Goal: Communication & Community: Answer question/provide support

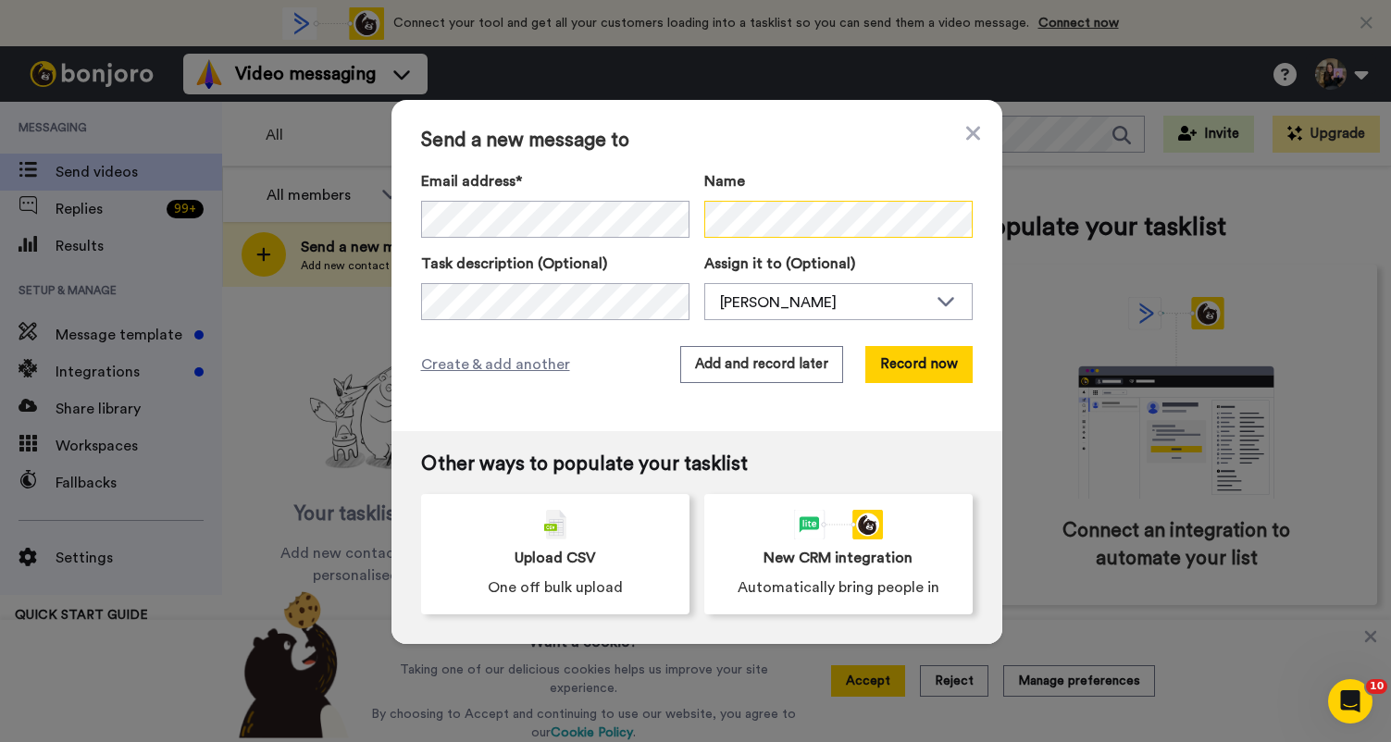
click at [624, 219] on div "Email address* Lisa <elizabethpatrick12@gmail.com> Name" at bounding box center [697, 204] width 552 height 68
click at [880, 368] on button "Record now" at bounding box center [918, 364] width 107 height 37
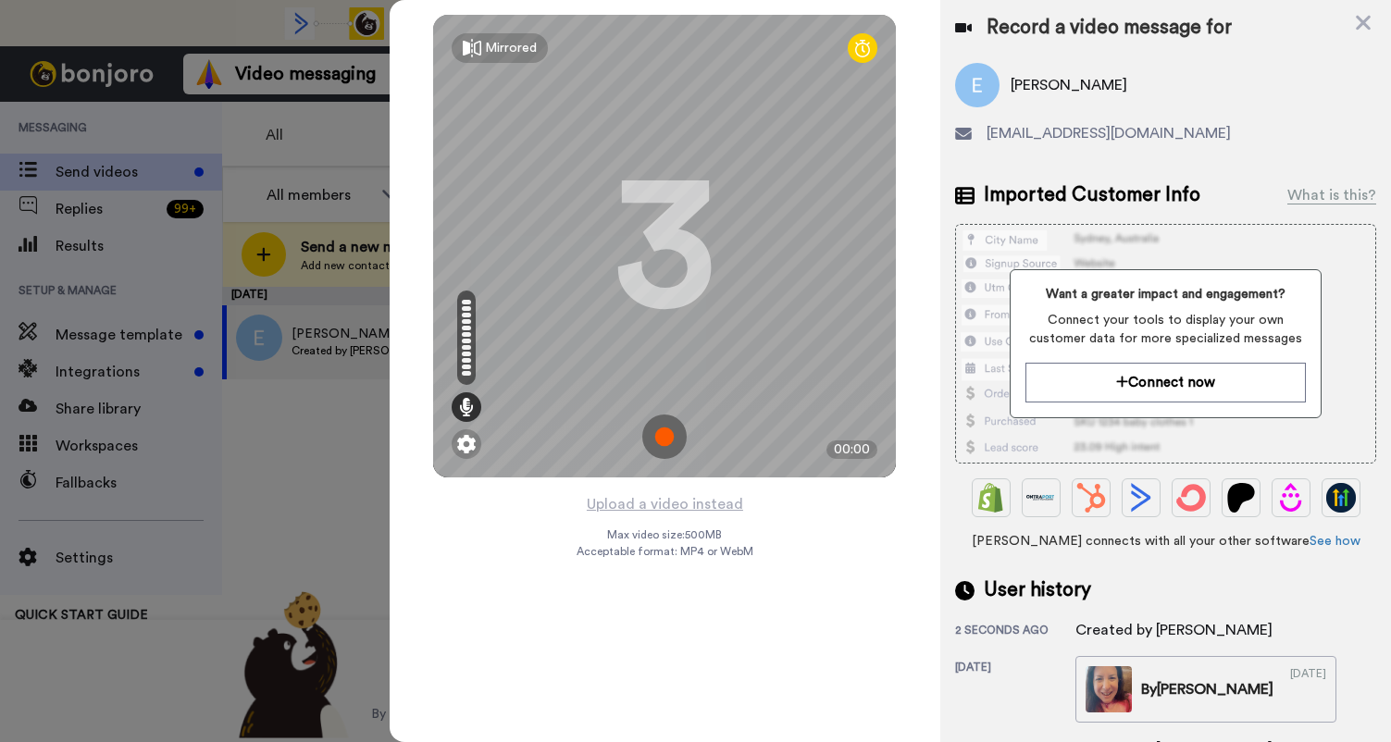
click at [656, 454] on img at bounding box center [664, 437] width 44 height 44
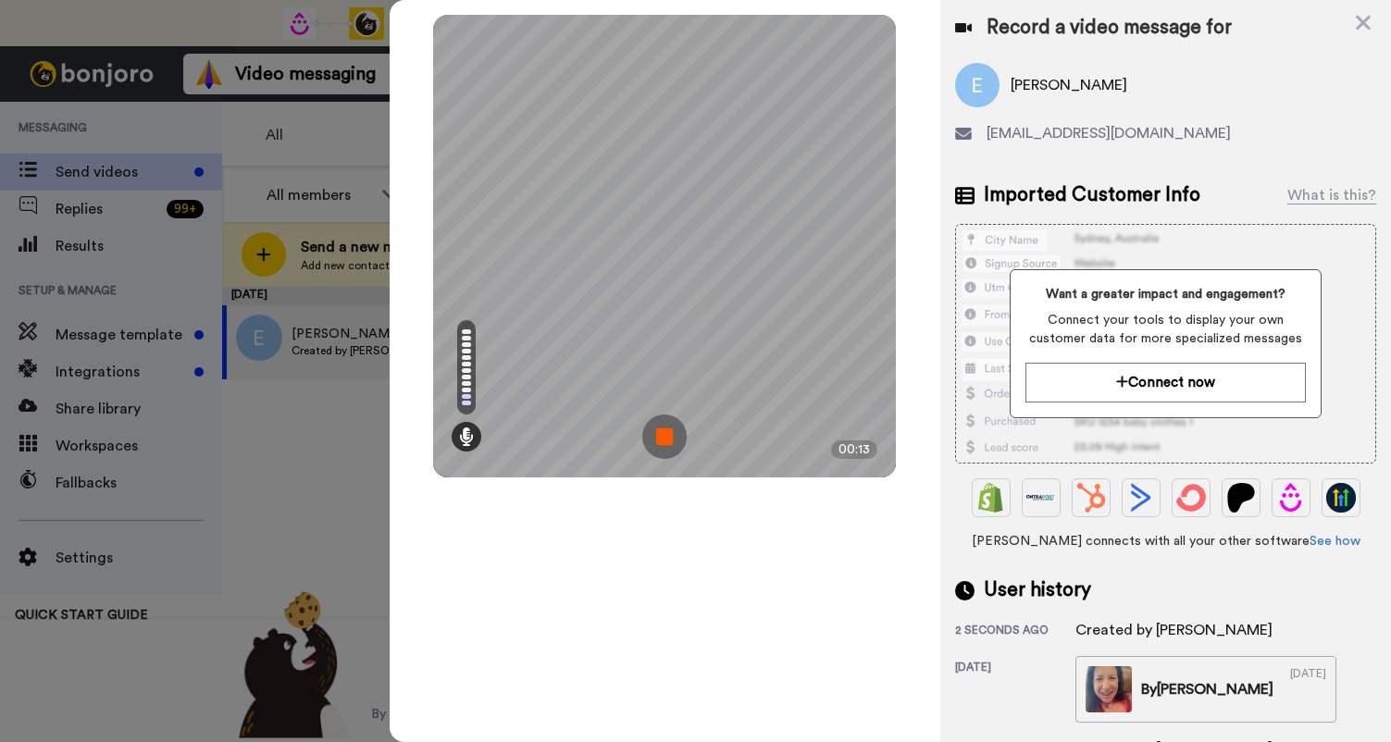
click at [656, 449] on img at bounding box center [664, 437] width 44 height 44
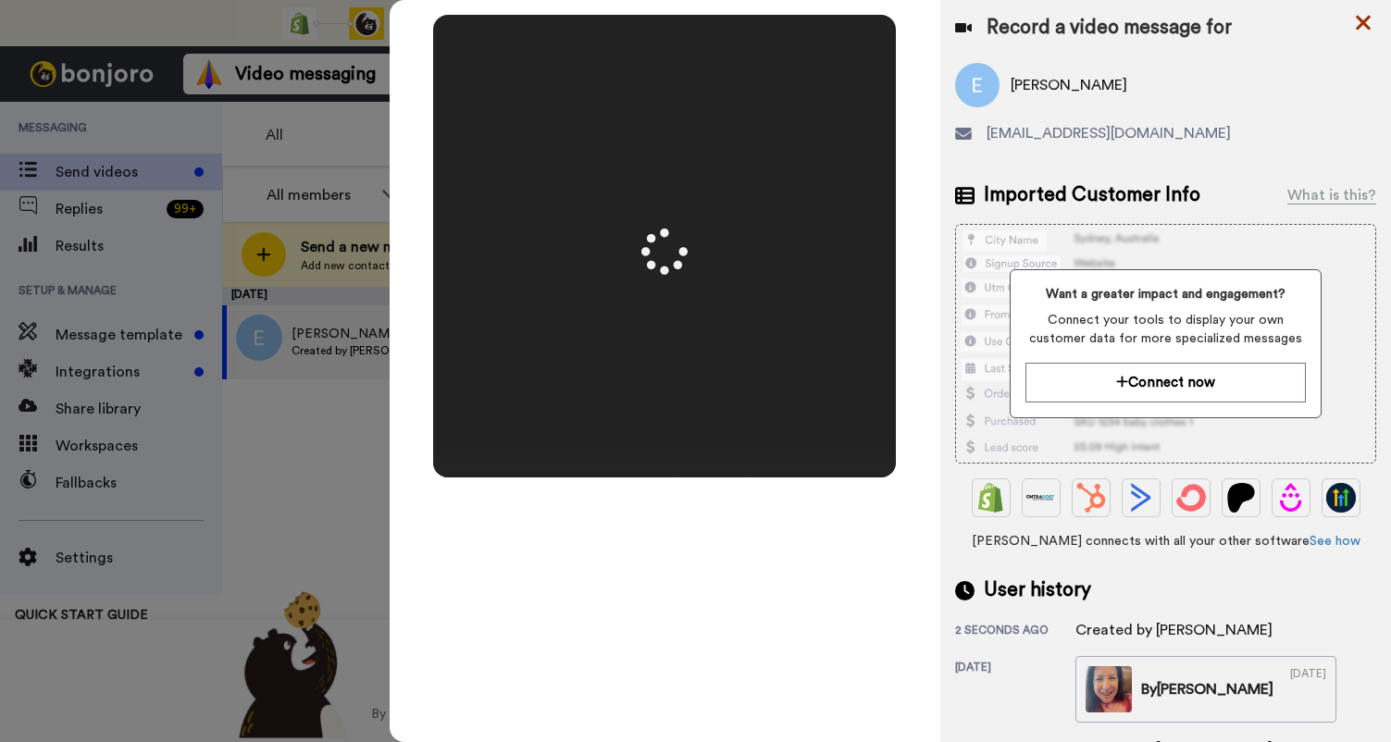
click at [1364, 21] on icon at bounding box center [1363, 23] width 15 height 15
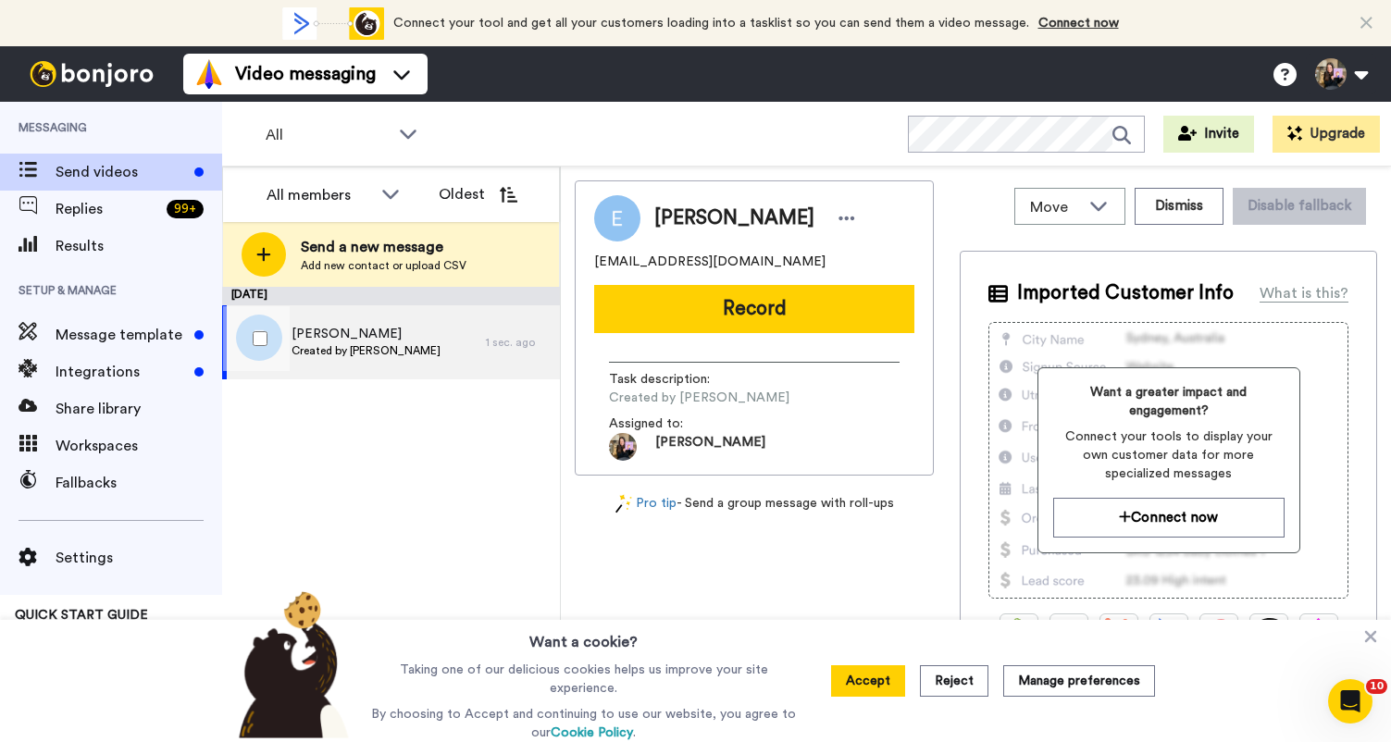
click at [300, 347] on span "Created by [PERSON_NAME]" at bounding box center [365, 350] width 149 height 15
click at [397, 340] on span "Lisa" at bounding box center [365, 334] width 149 height 19
click at [338, 350] on span "Created by [PERSON_NAME]" at bounding box center [365, 350] width 149 height 15
click at [447, 354] on div "Lisa Created by Hallie Sherman" at bounding box center [354, 342] width 264 height 74
click at [760, 422] on div "Assigned to: Hallie" at bounding box center [754, 438] width 291 height 46
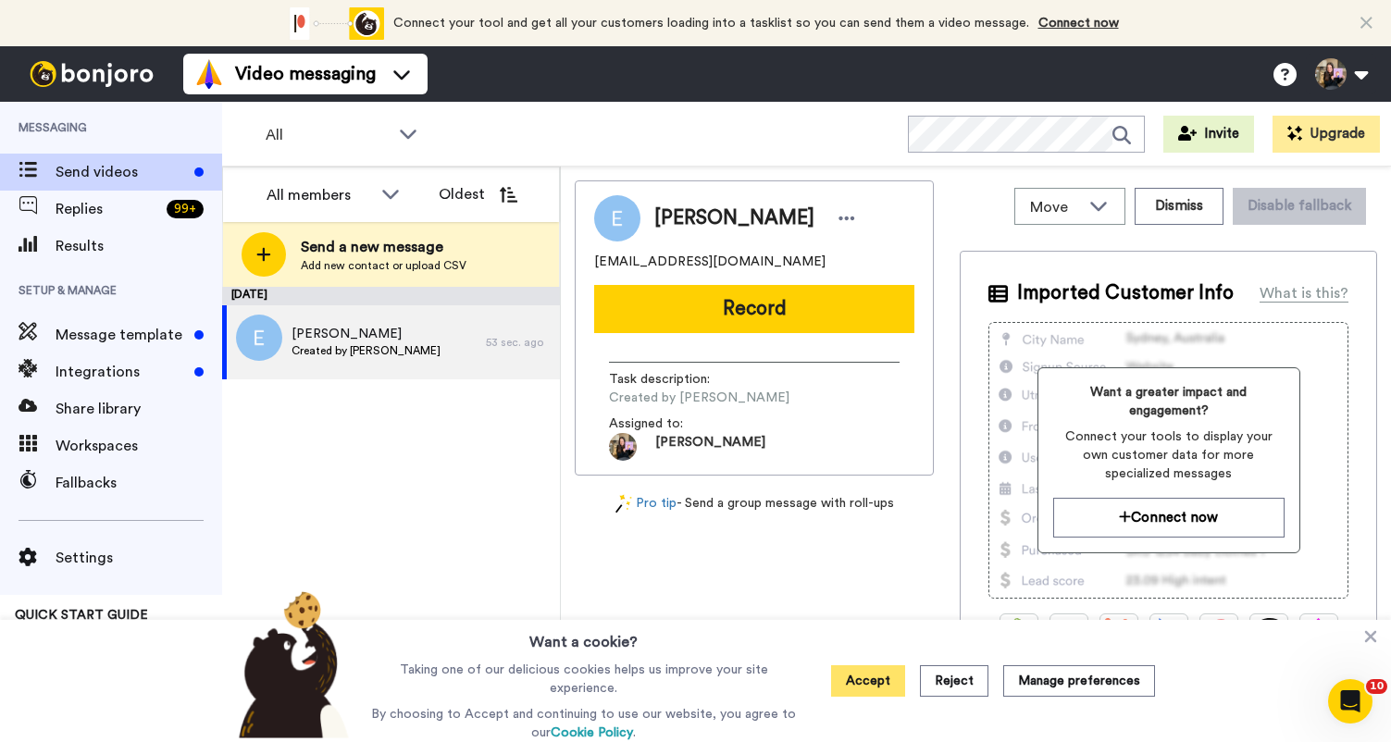
click at [868, 682] on button "Accept" at bounding box center [868, 680] width 74 height 31
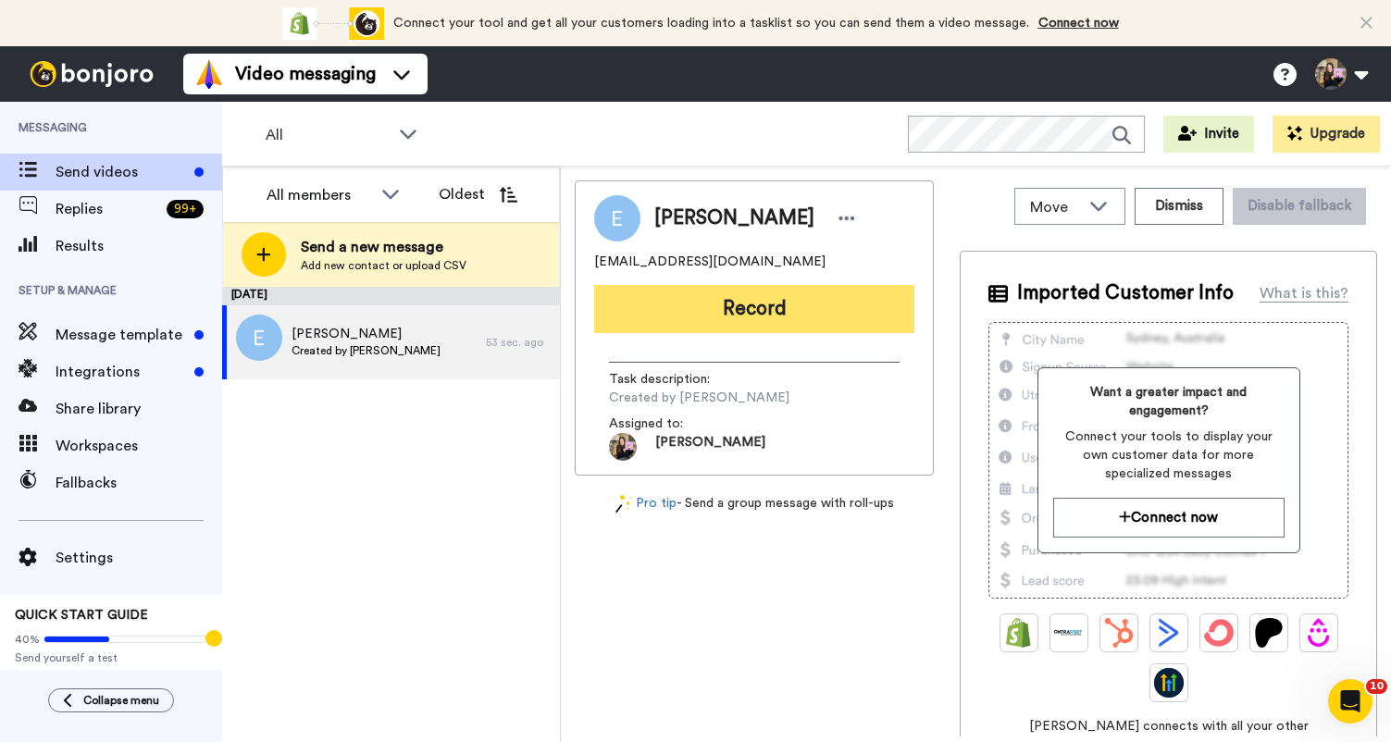
click at [816, 321] on button "Record" at bounding box center [754, 309] width 320 height 48
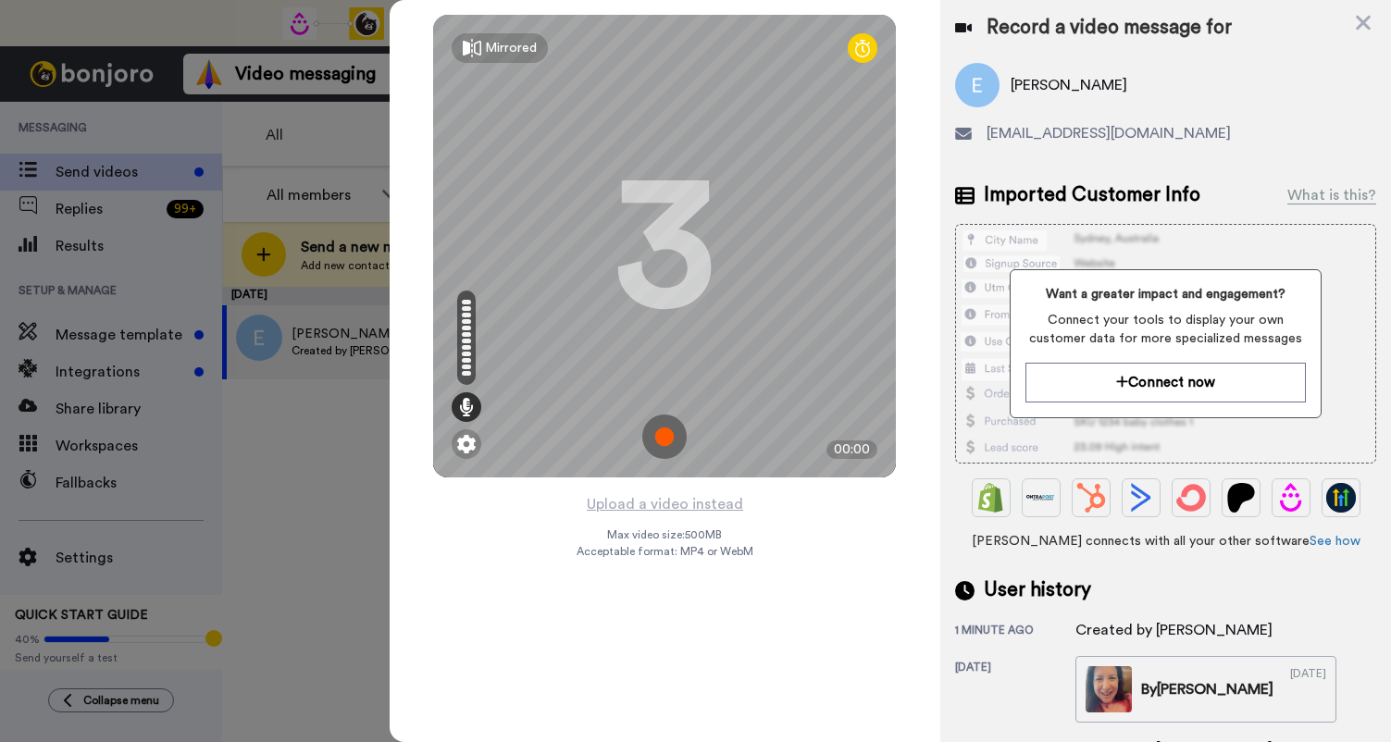
click at [665, 438] on img at bounding box center [664, 437] width 44 height 44
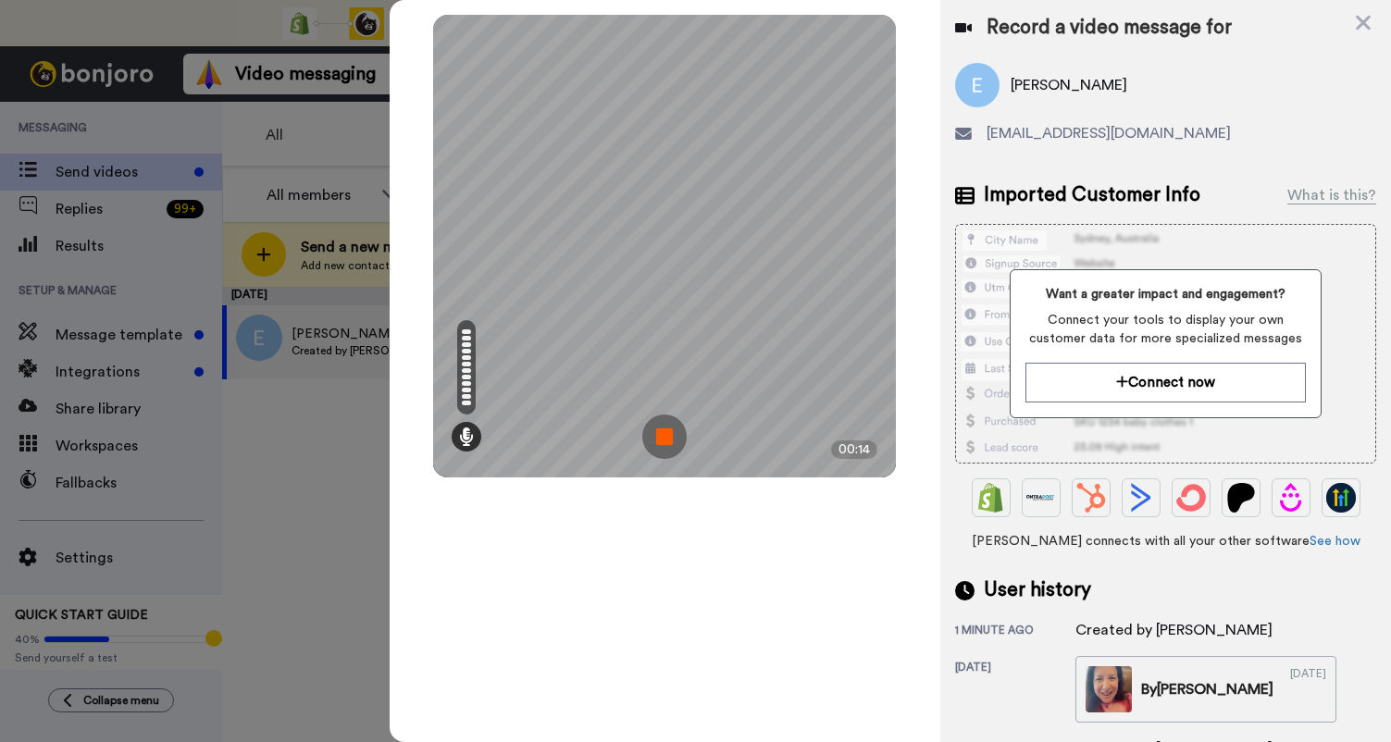
click at [665, 438] on img at bounding box center [664, 437] width 44 height 44
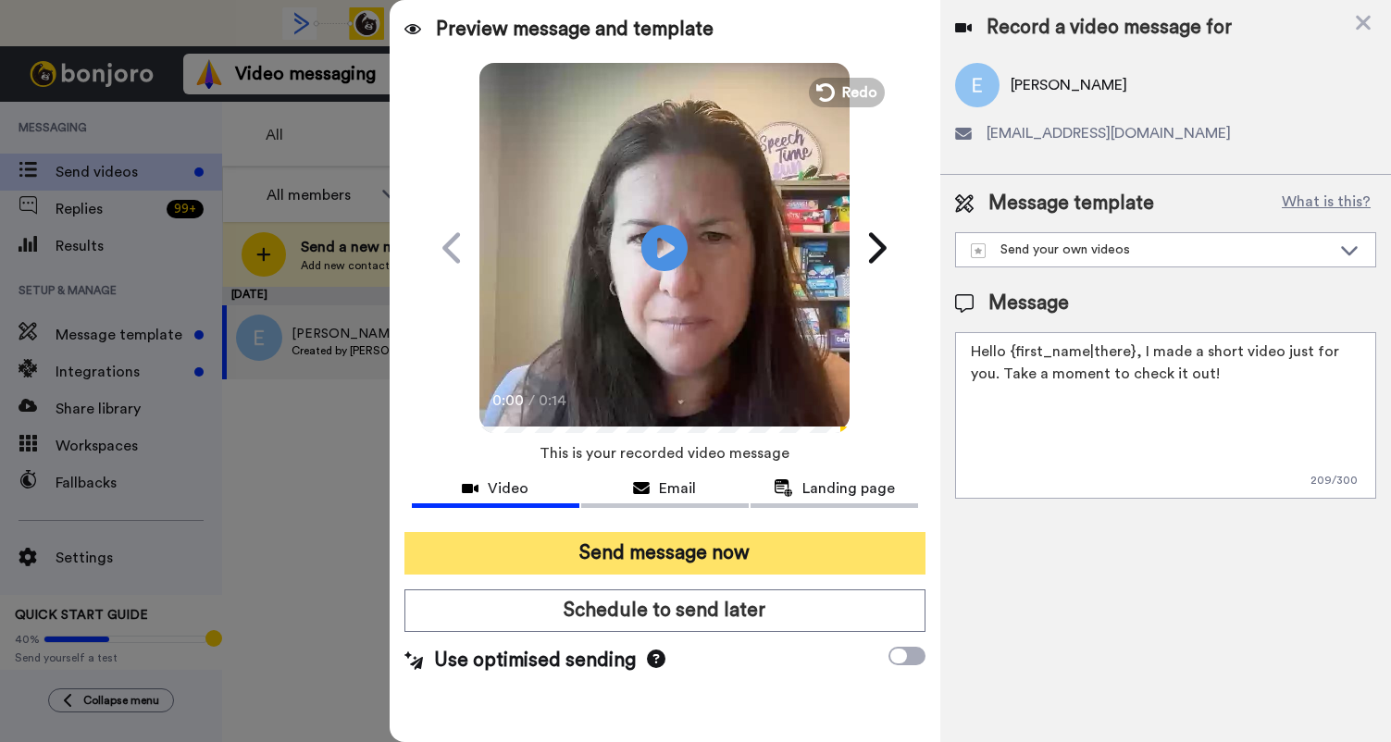
click at [654, 542] on button "Send message now" at bounding box center [664, 553] width 521 height 43
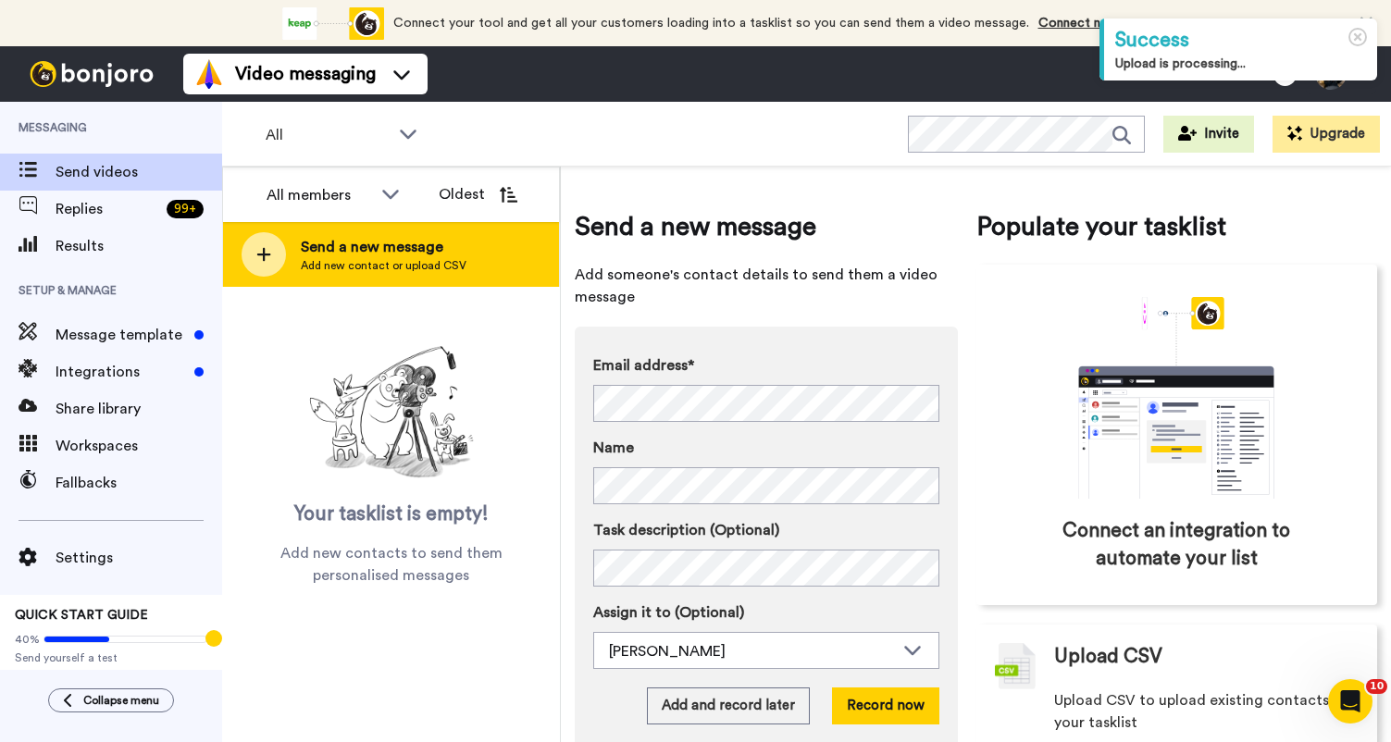
click at [475, 254] on div "Send a new message Add new contact or upload CSV" at bounding box center [391, 254] width 336 height 65
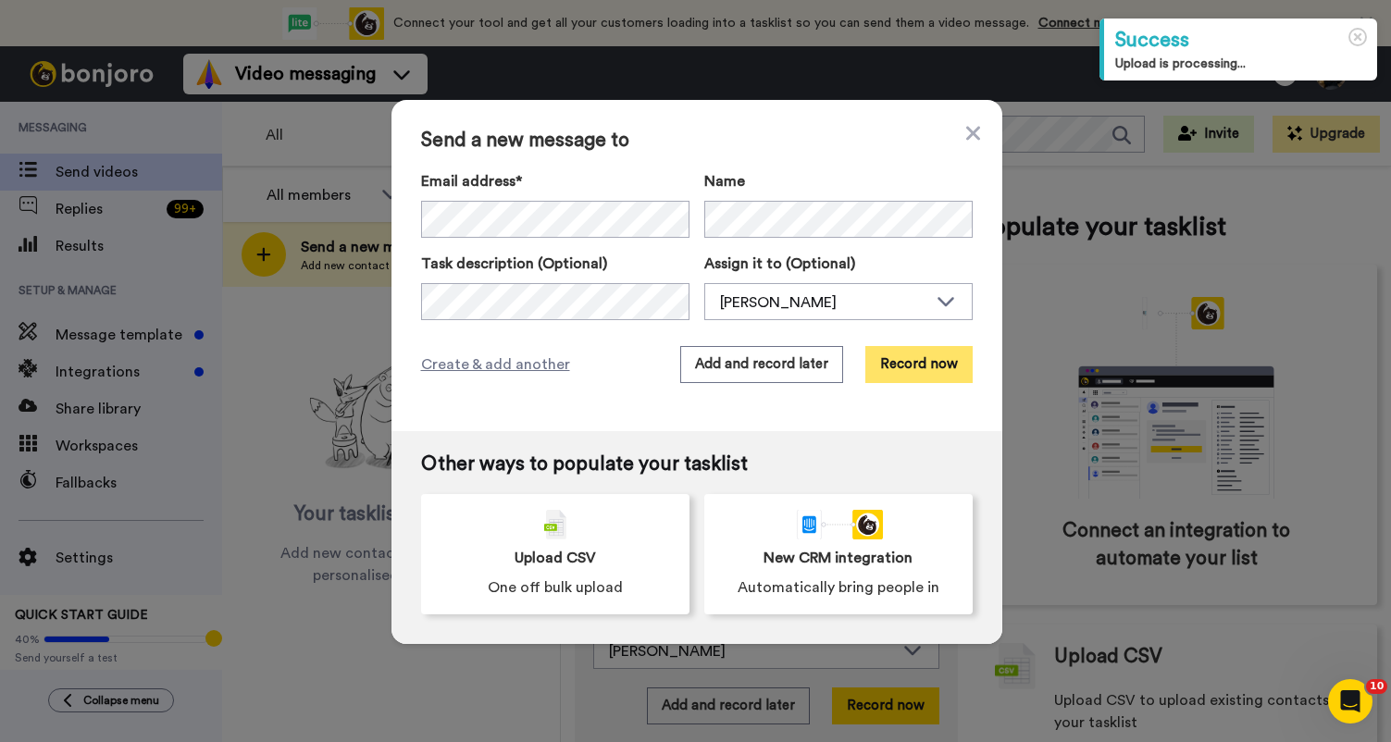
click at [926, 376] on button "Record now" at bounding box center [918, 364] width 107 height 37
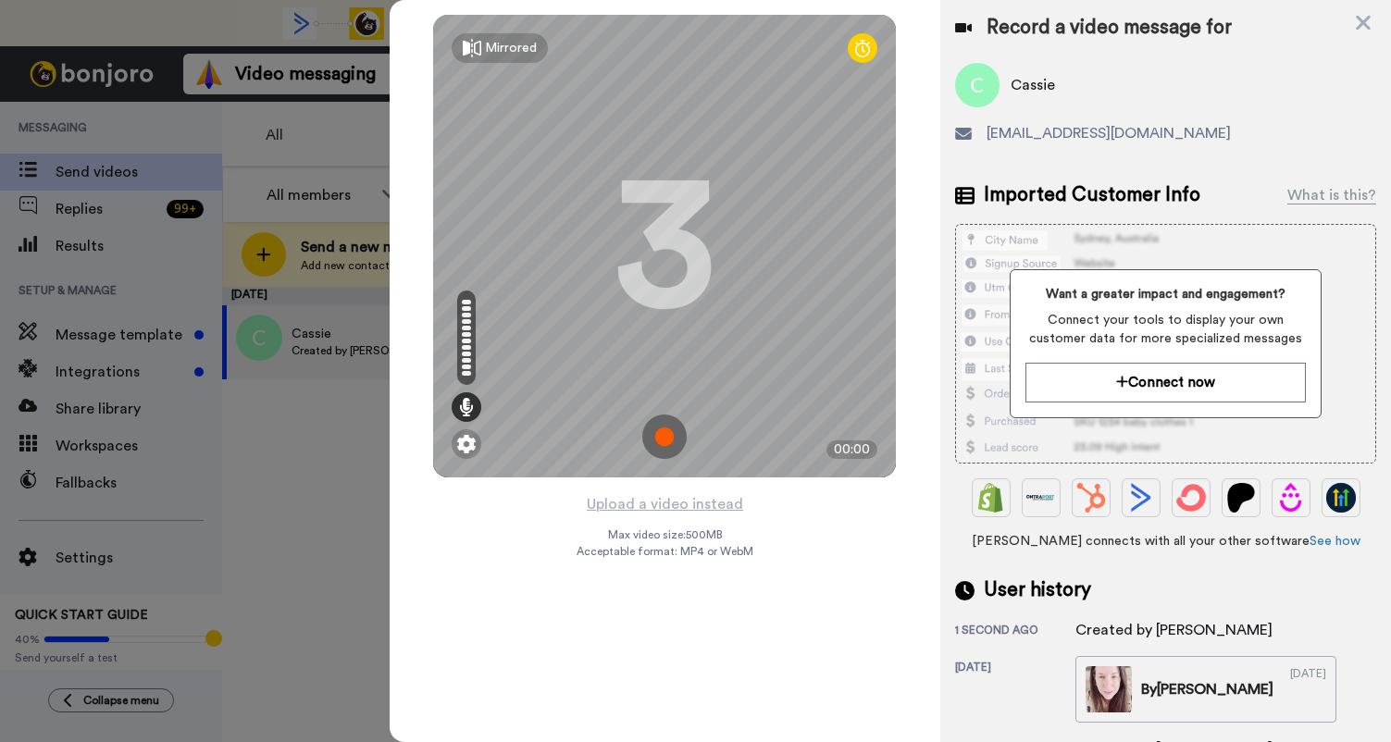
click at [668, 415] on img at bounding box center [664, 437] width 44 height 44
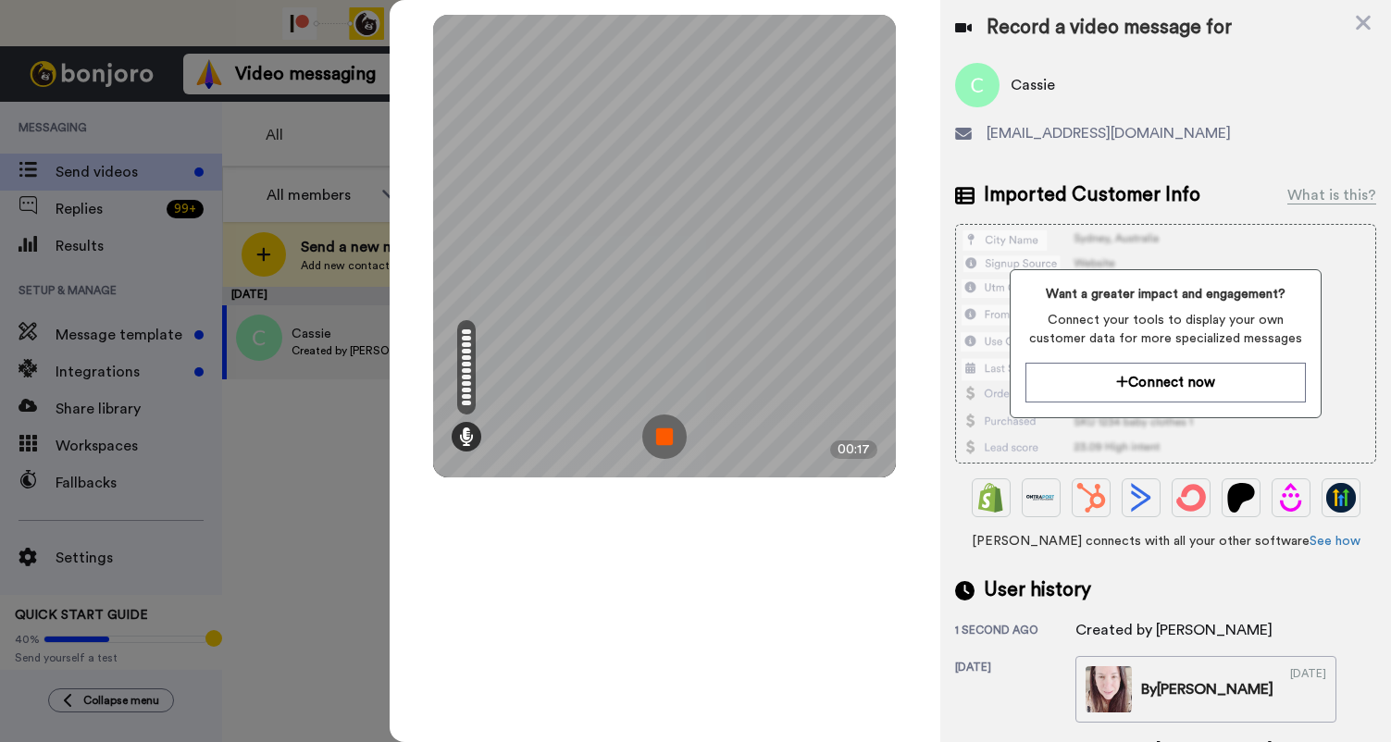
click at [662, 433] on img at bounding box center [664, 437] width 44 height 44
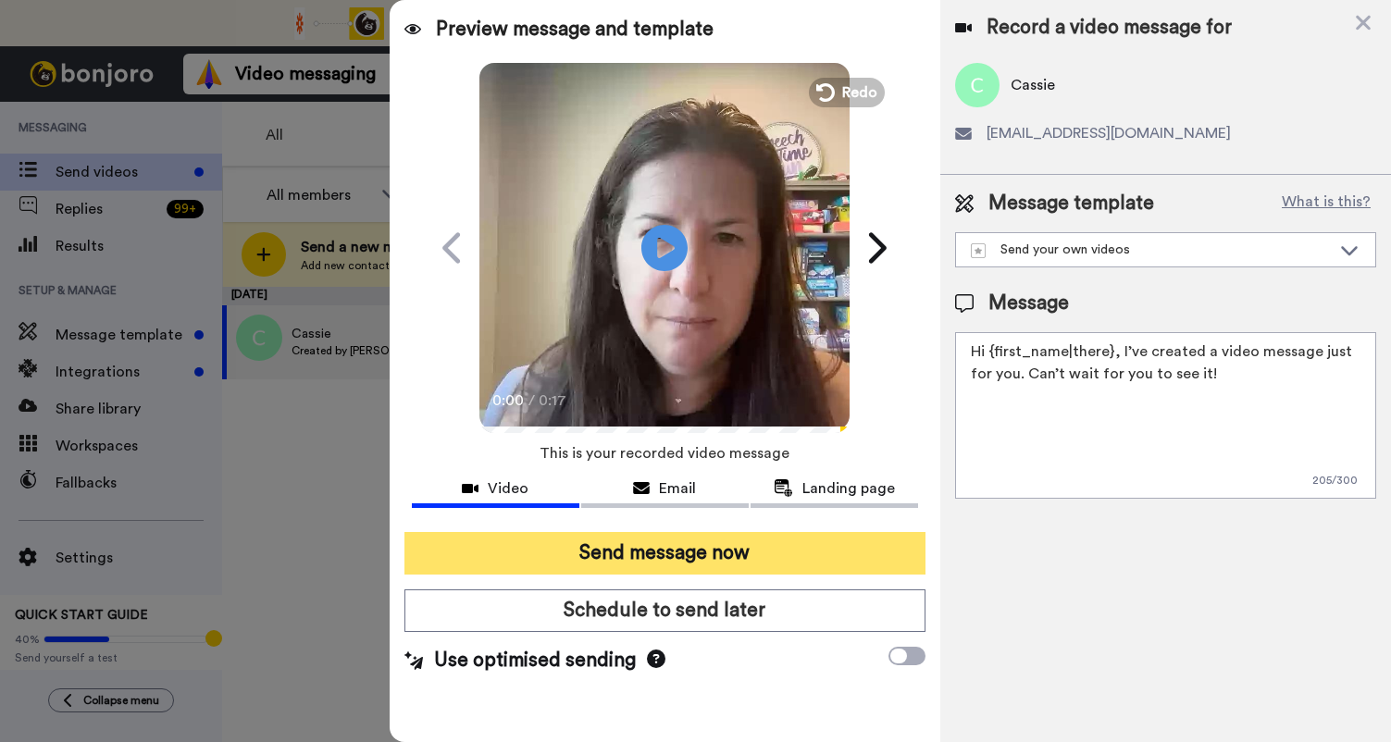
click at [614, 552] on button "Send message now" at bounding box center [664, 553] width 521 height 43
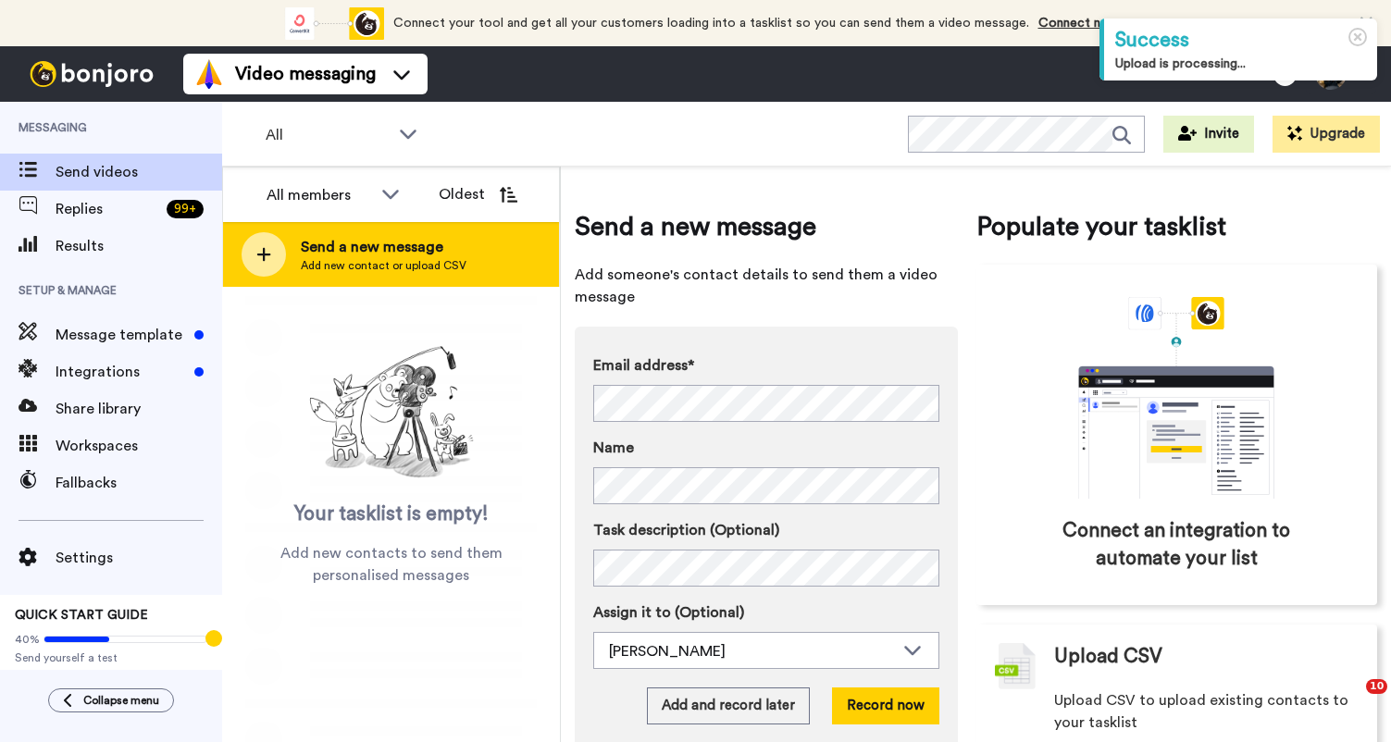
click at [390, 268] on span "Add new contact or upload CSV" at bounding box center [384, 265] width 166 height 15
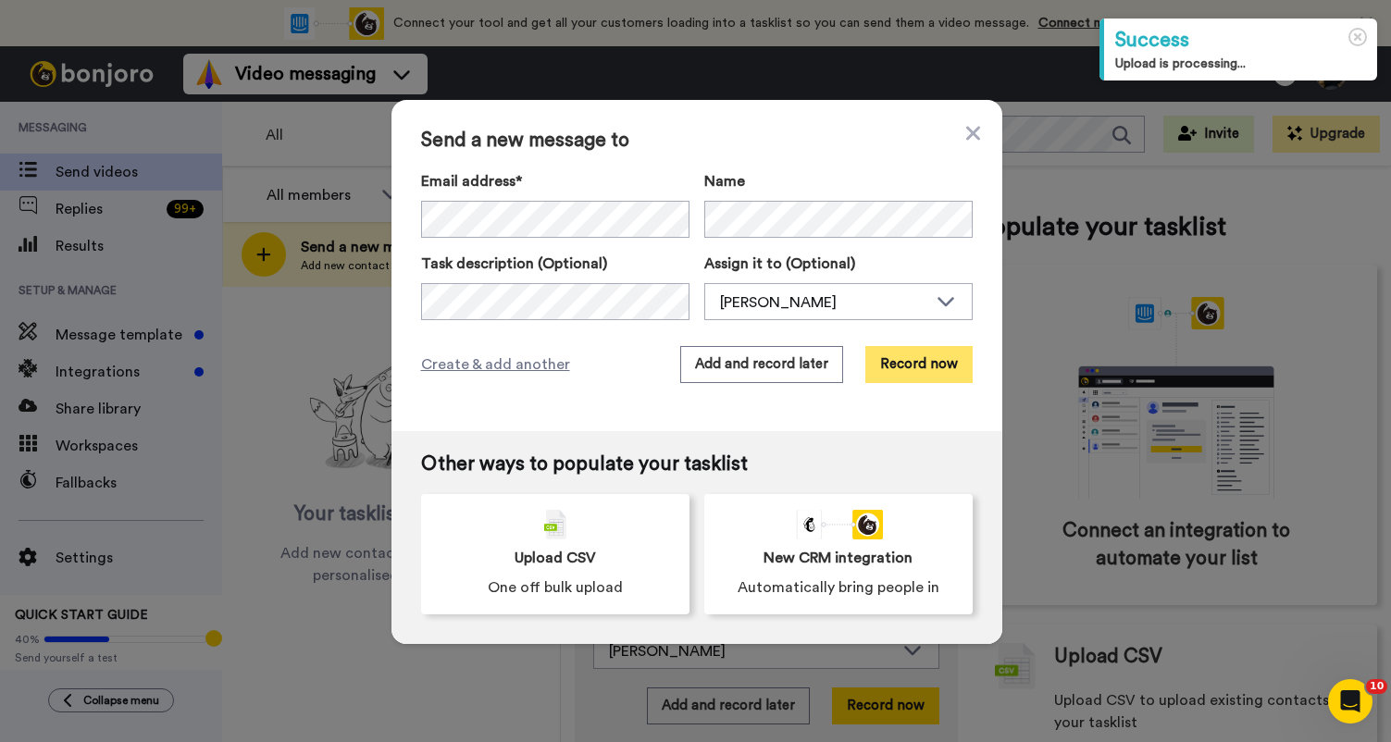
click at [925, 356] on button "Record now" at bounding box center [918, 364] width 107 height 37
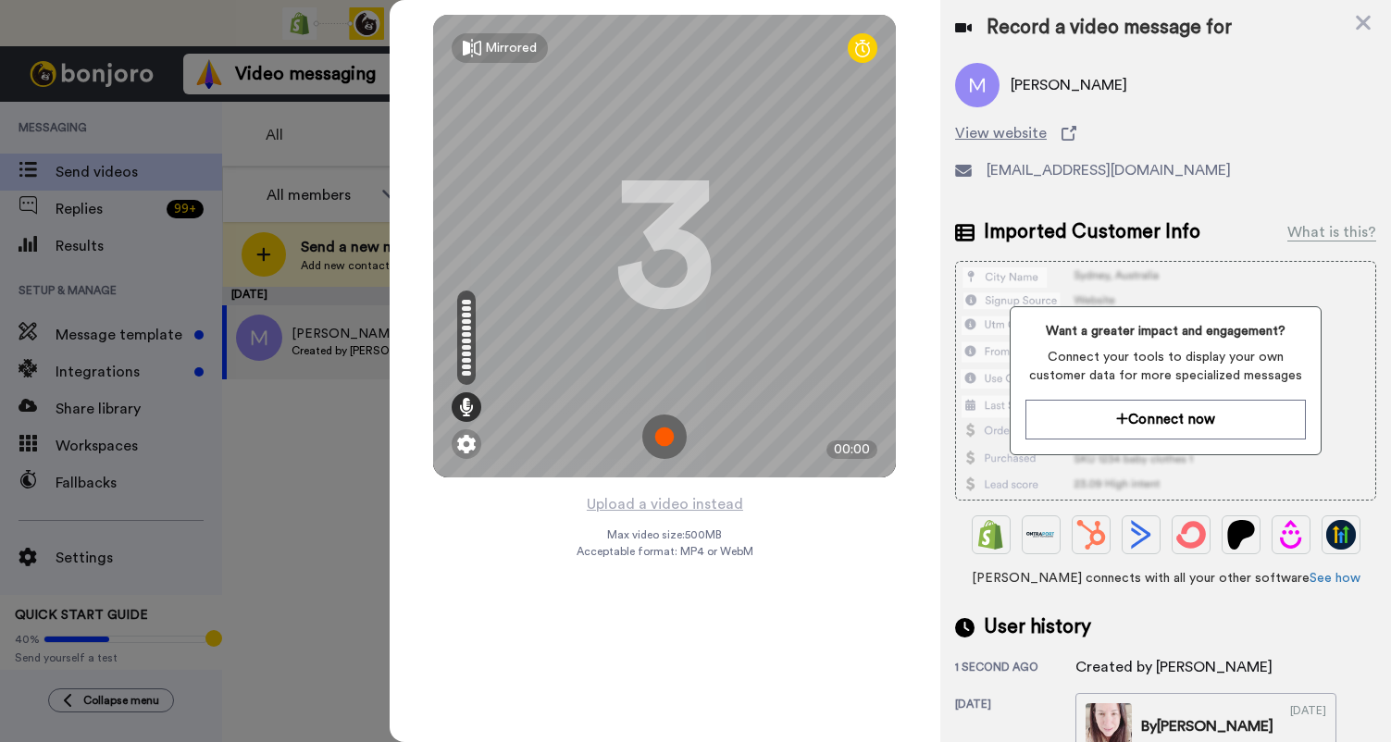
click at [661, 439] on img at bounding box center [664, 437] width 44 height 44
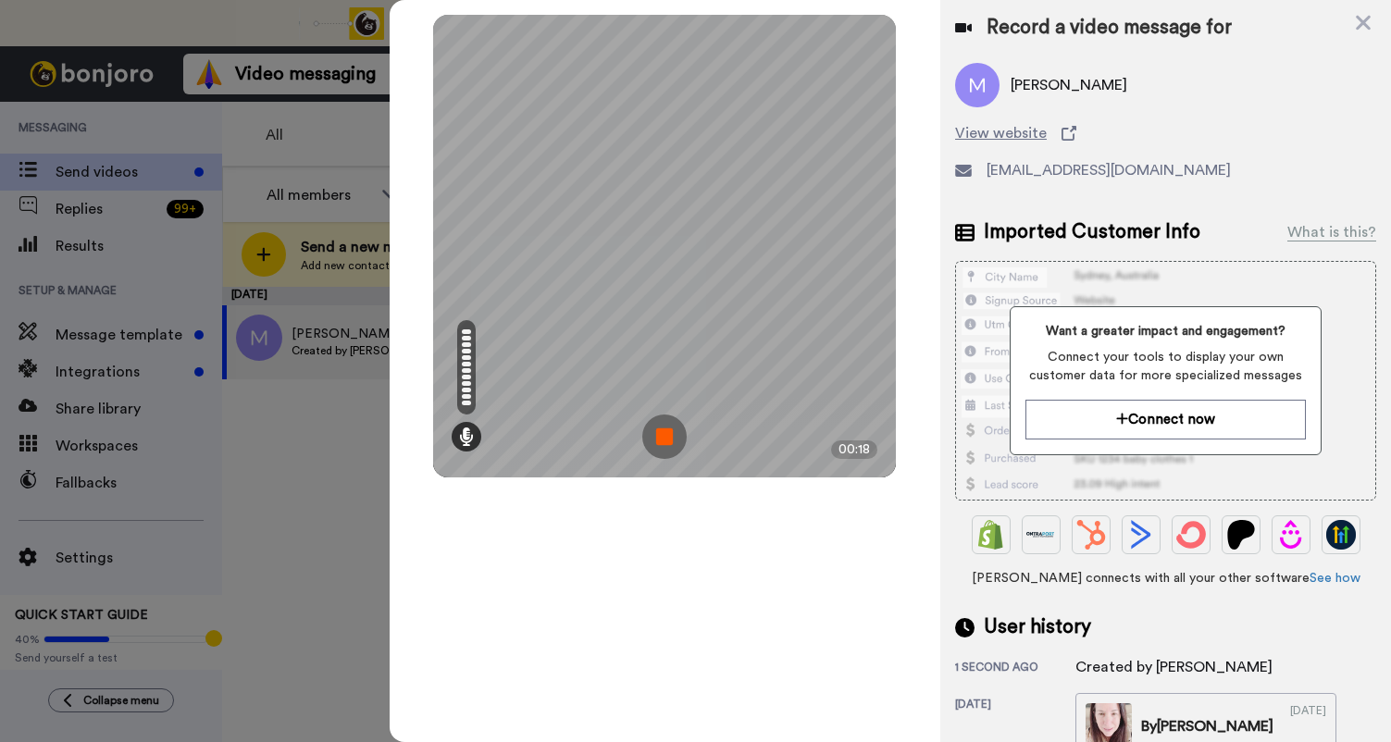
click at [661, 439] on img at bounding box center [664, 437] width 44 height 44
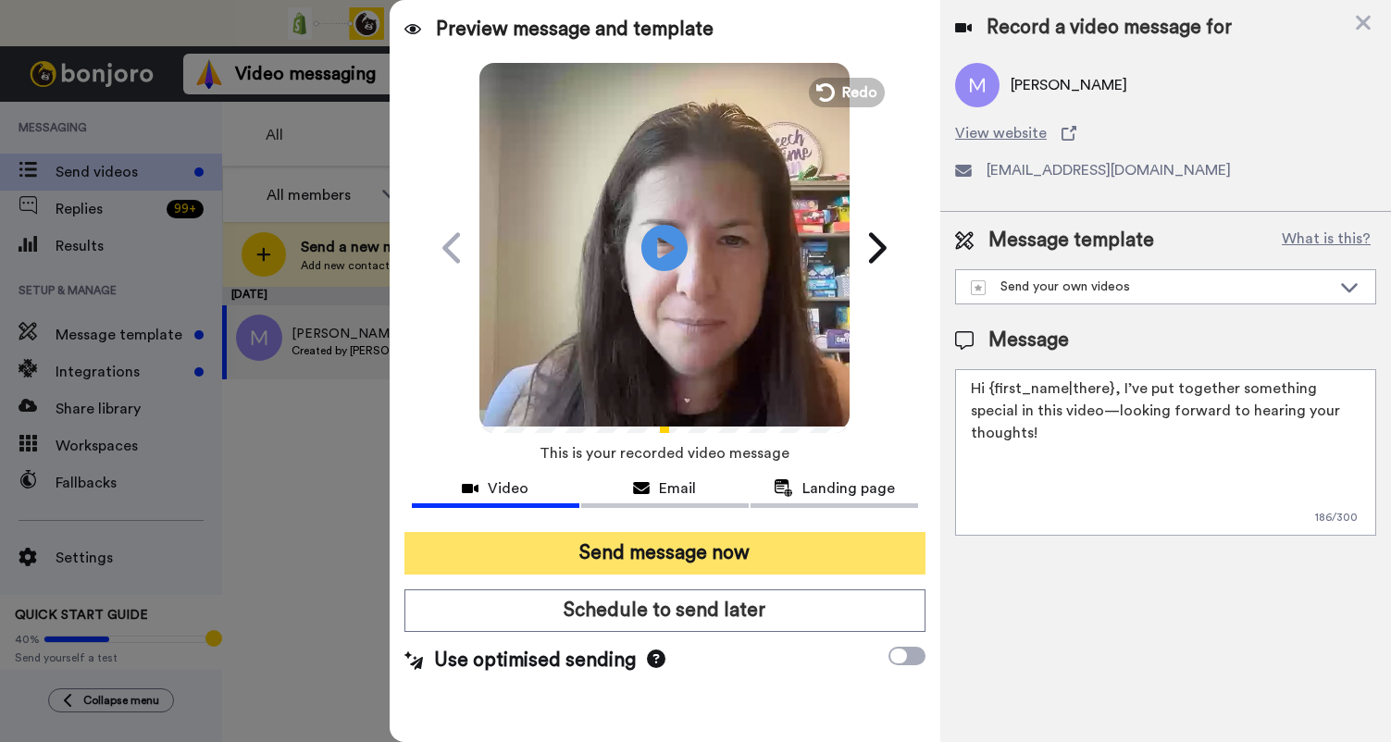
click at [641, 570] on button "Send message now" at bounding box center [664, 553] width 521 height 43
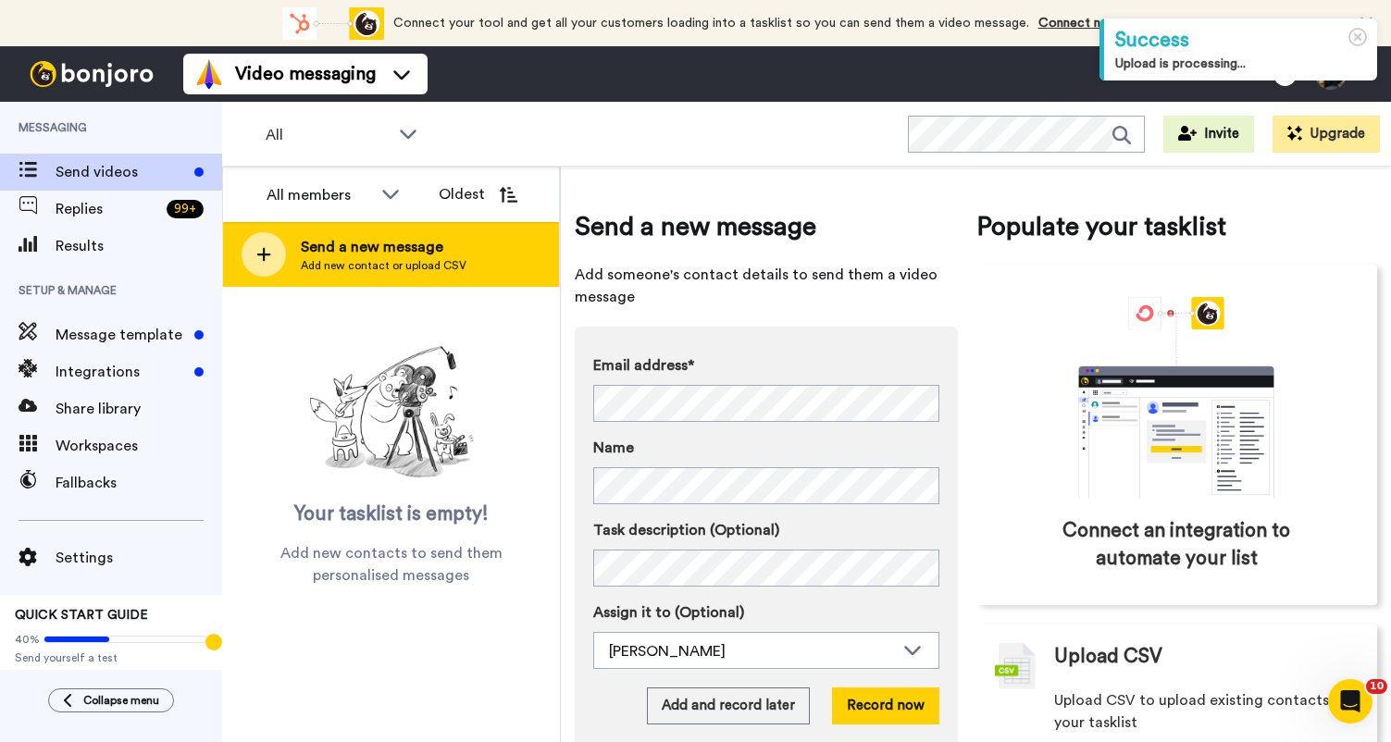
click at [478, 273] on div "Send a new message Add new contact or upload CSV" at bounding box center [391, 254] width 336 height 65
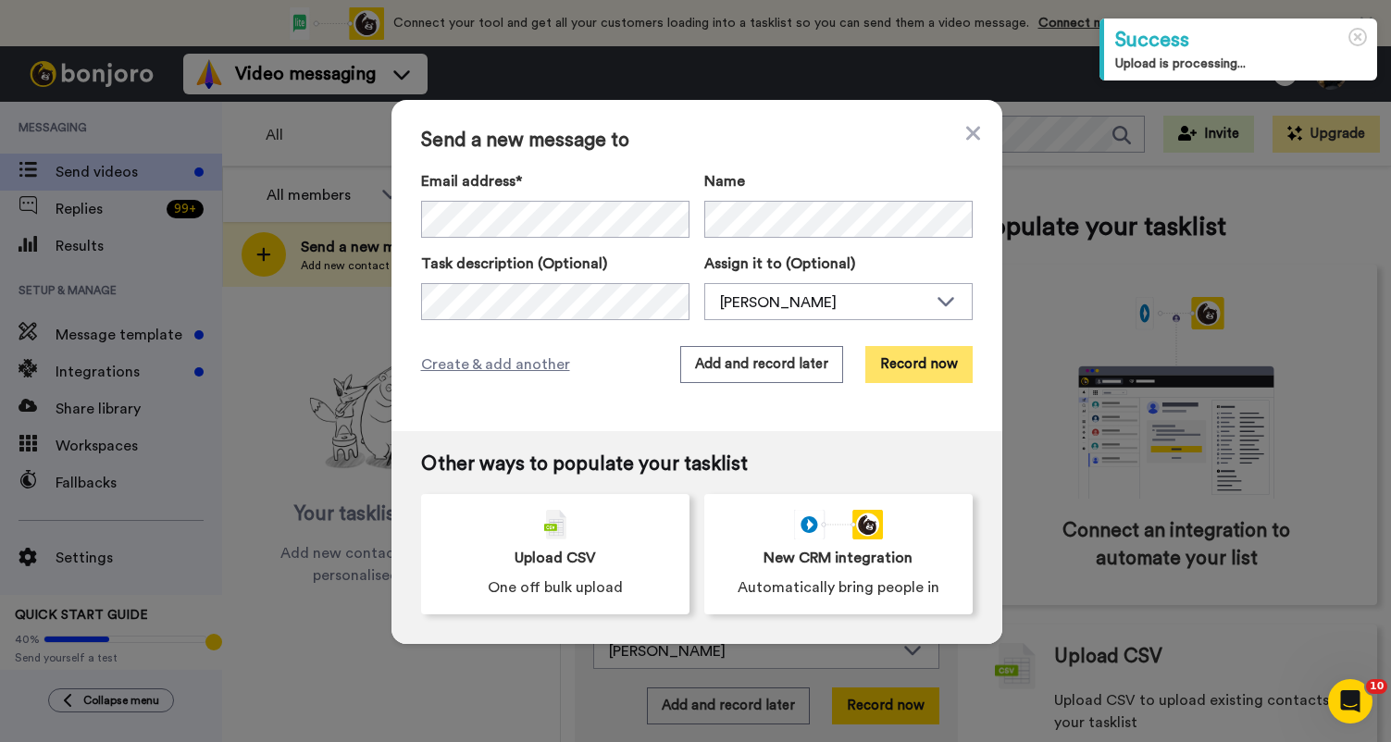
click at [960, 376] on button "Record now" at bounding box center [918, 364] width 107 height 37
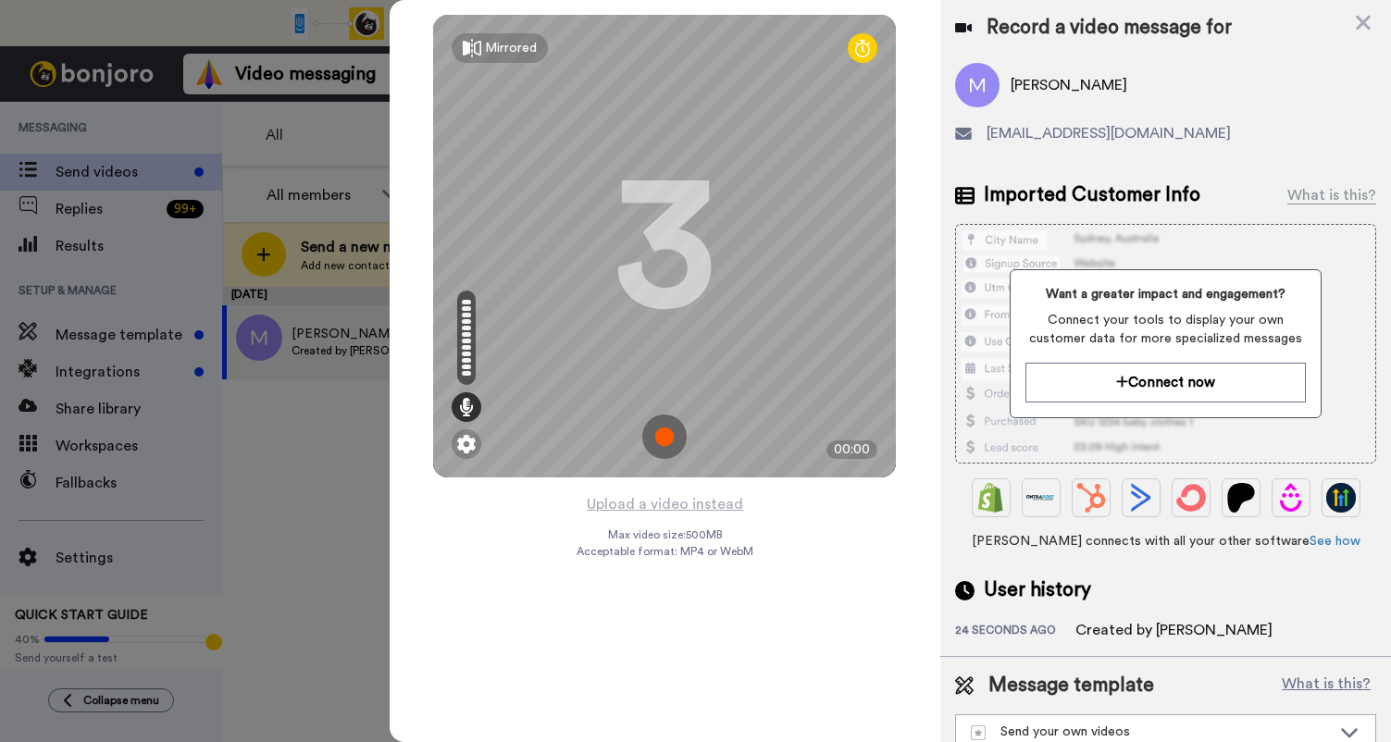
click at [670, 435] on img at bounding box center [664, 437] width 44 height 44
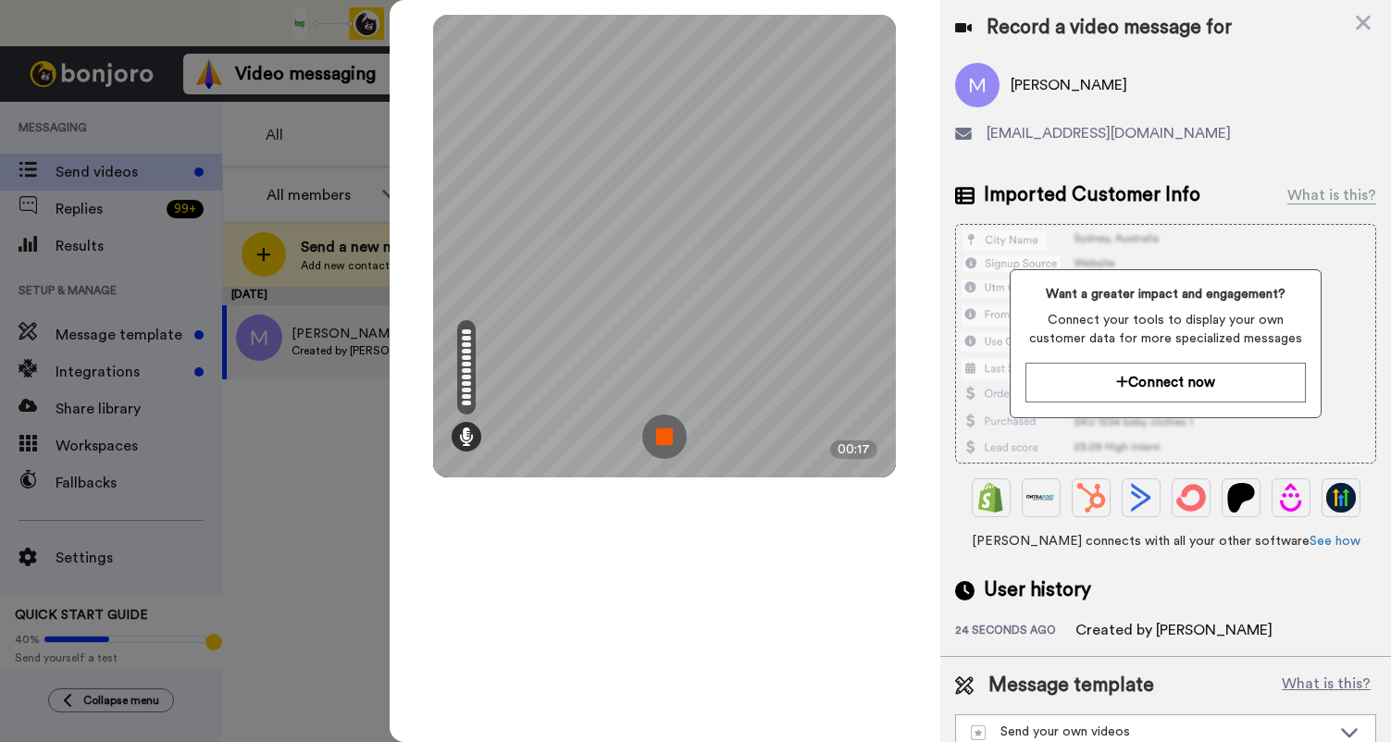
click at [669, 433] on img at bounding box center [664, 437] width 44 height 44
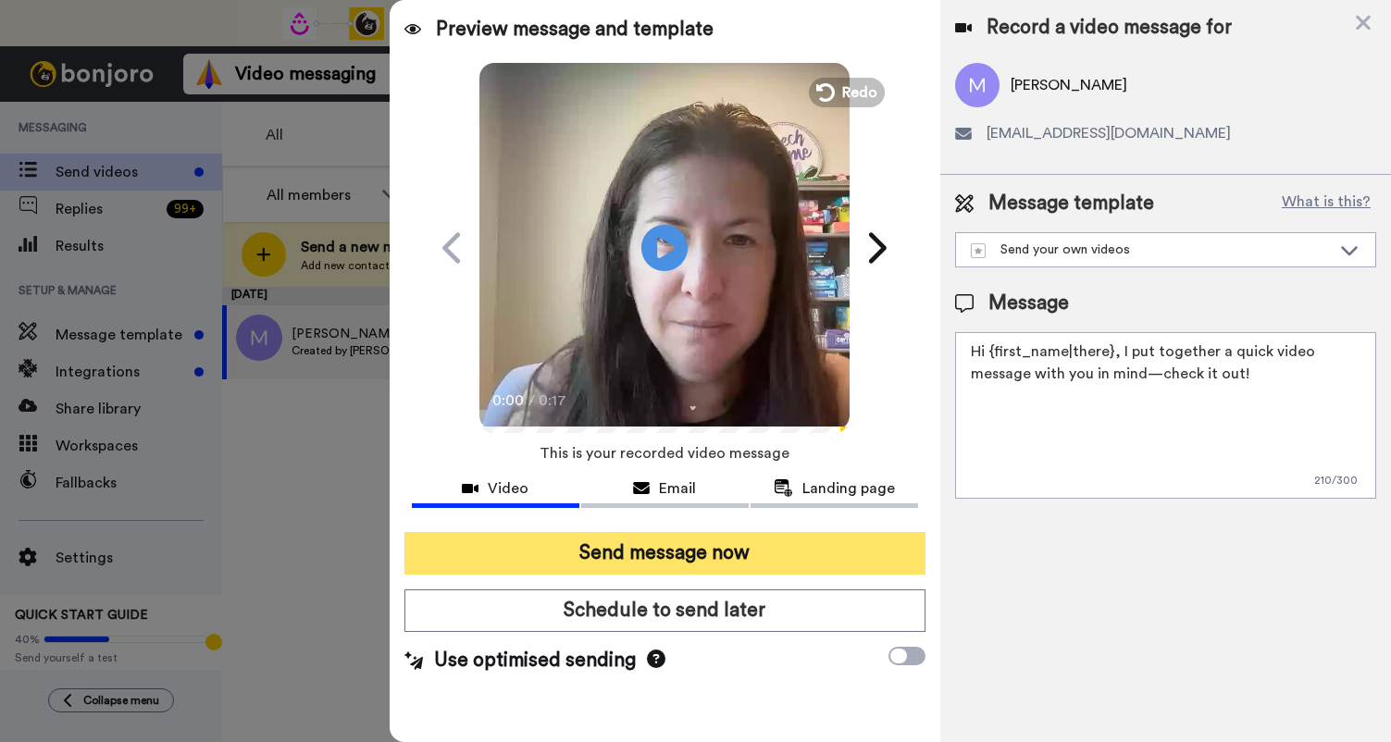
click at [699, 547] on button "Send message now" at bounding box center [664, 553] width 521 height 43
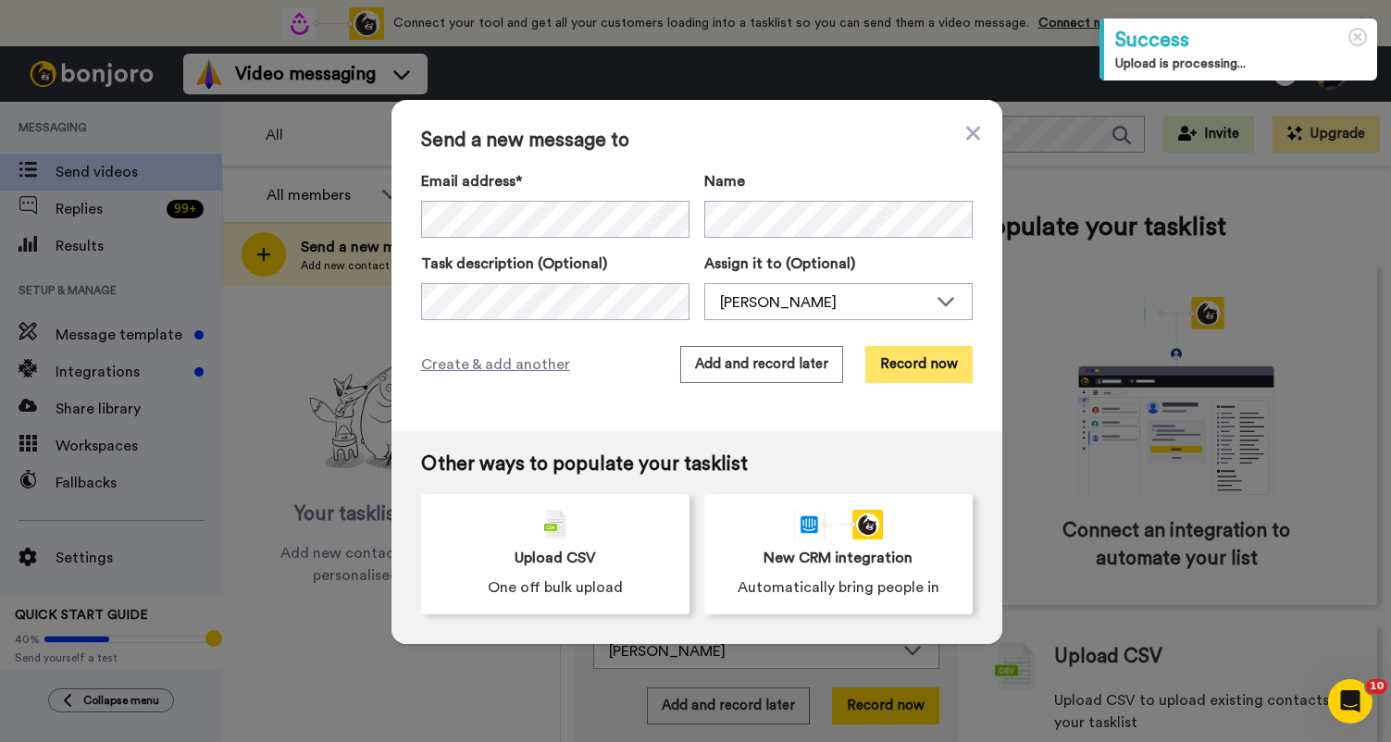
click at [956, 373] on button "Record now" at bounding box center [918, 364] width 107 height 37
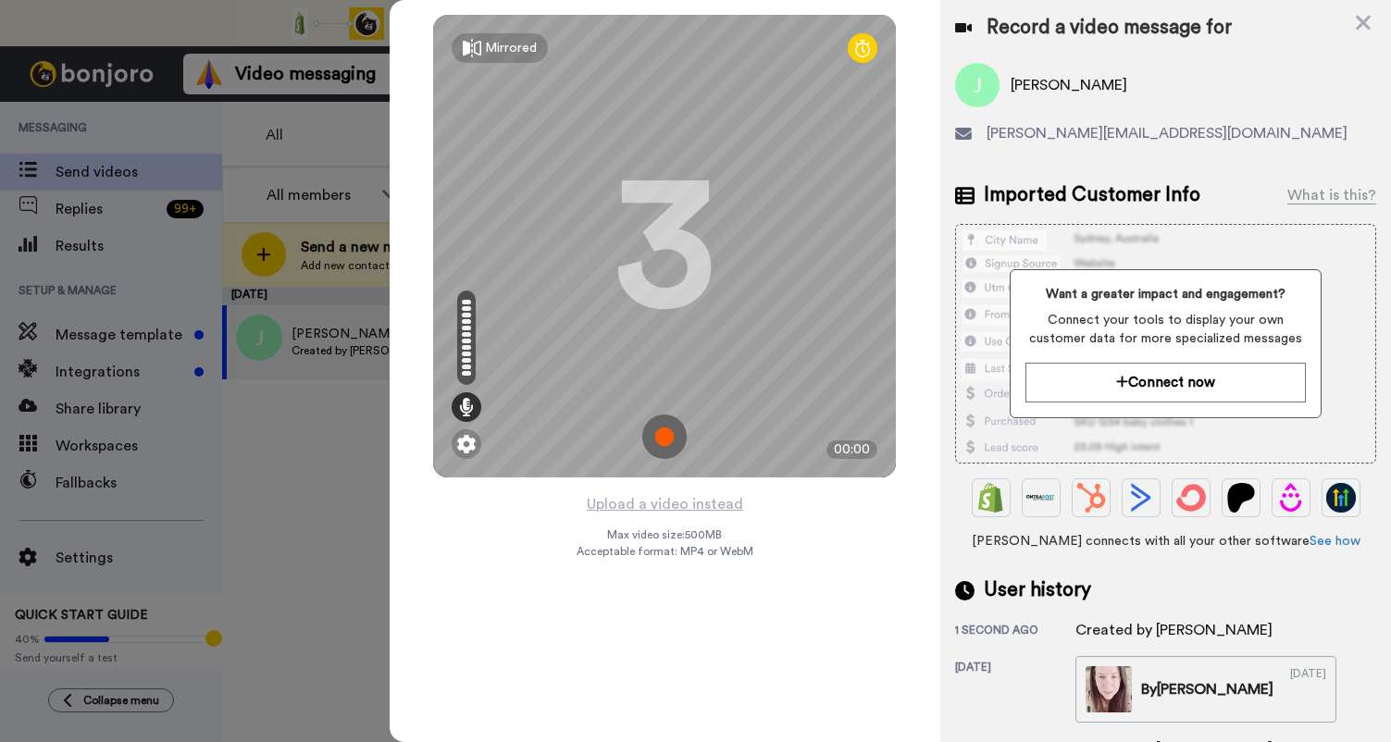
click at [681, 452] on img at bounding box center [664, 437] width 44 height 44
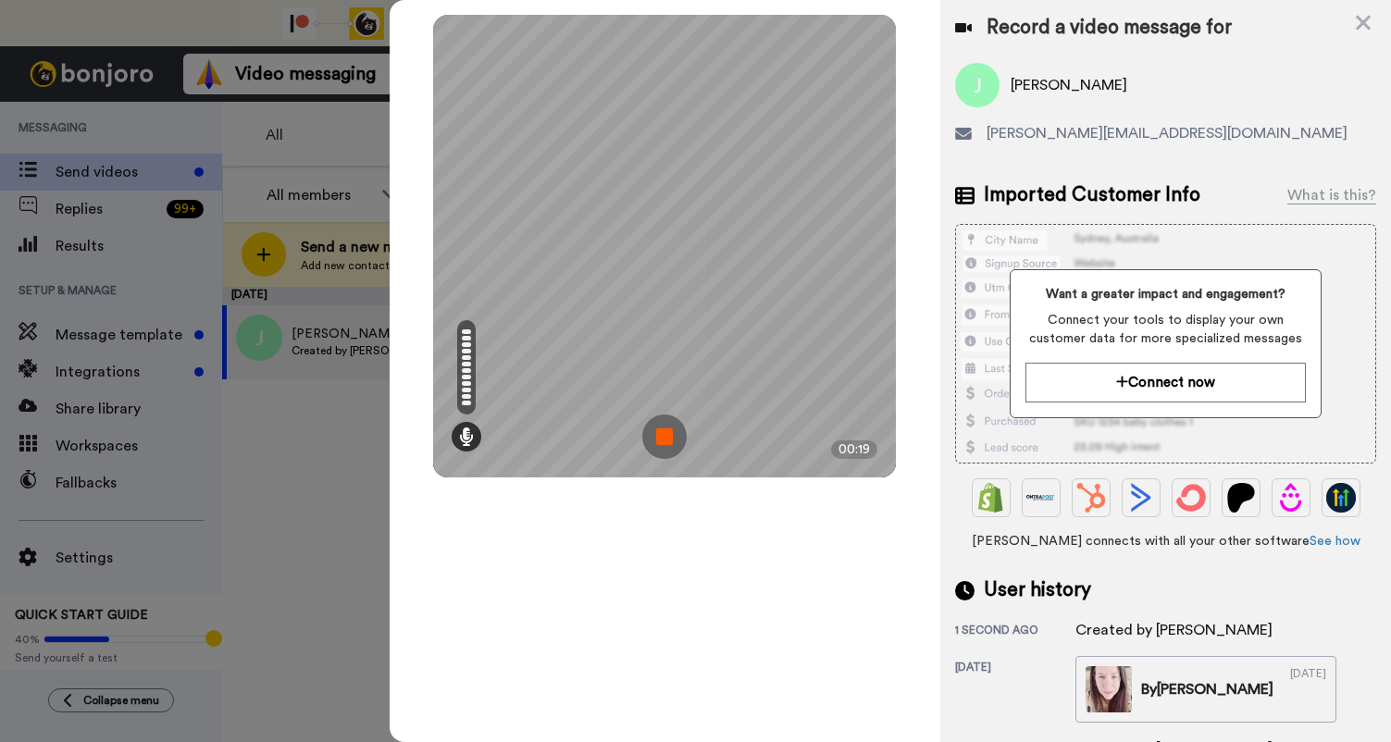
click at [654, 443] on img at bounding box center [664, 437] width 44 height 44
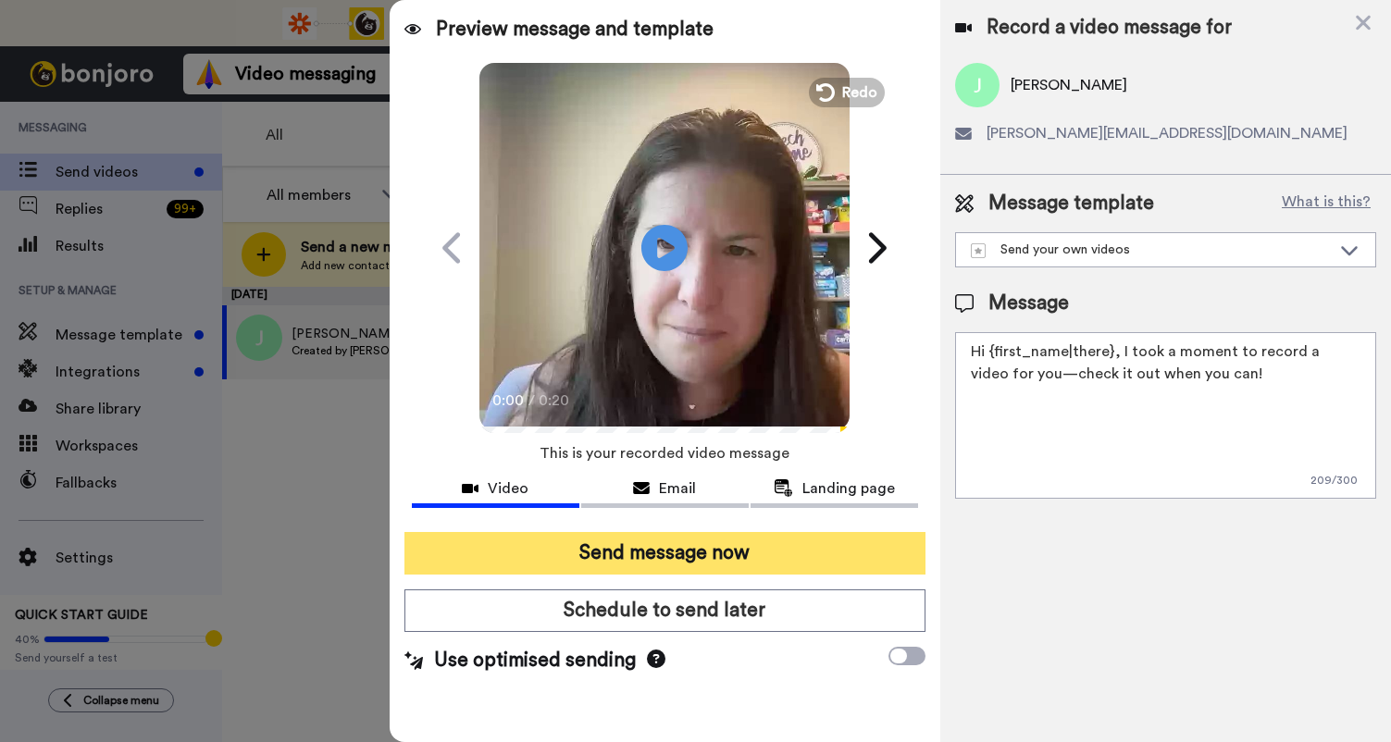
click at [648, 562] on button "Send message now" at bounding box center [664, 553] width 521 height 43
